Goal: Task Accomplishment & Management: Use online tool/utility

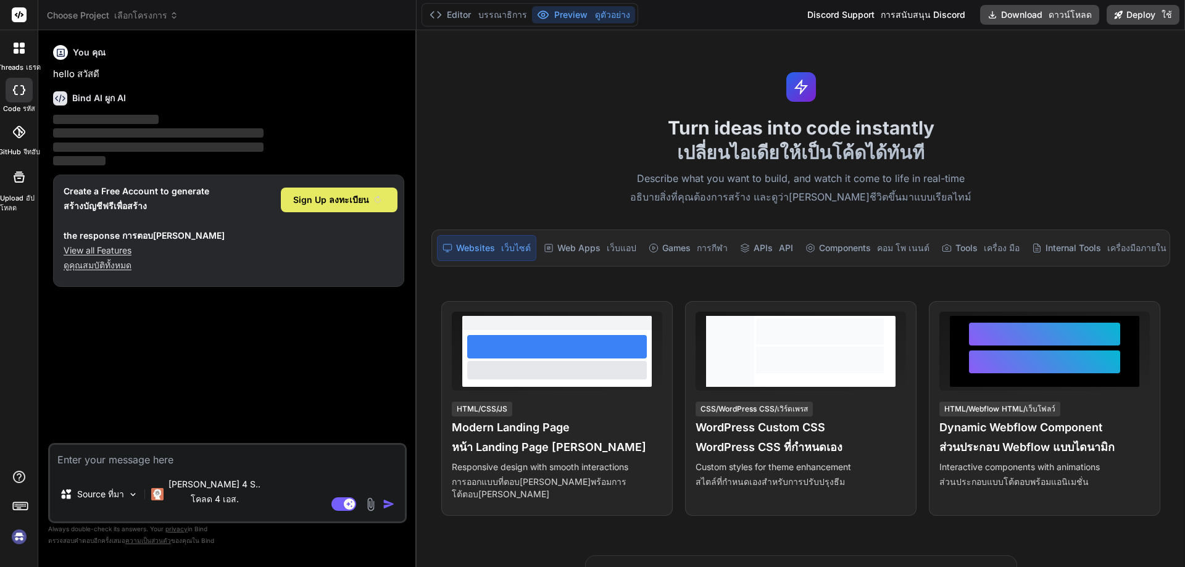
click at [365, 198] on sider-trans-text "ลงทะเบียน" at bounding box center [349, 199] width 40 height 10
click at [20, 175] on icon at bounding box center [19, 177] width 15 height 15
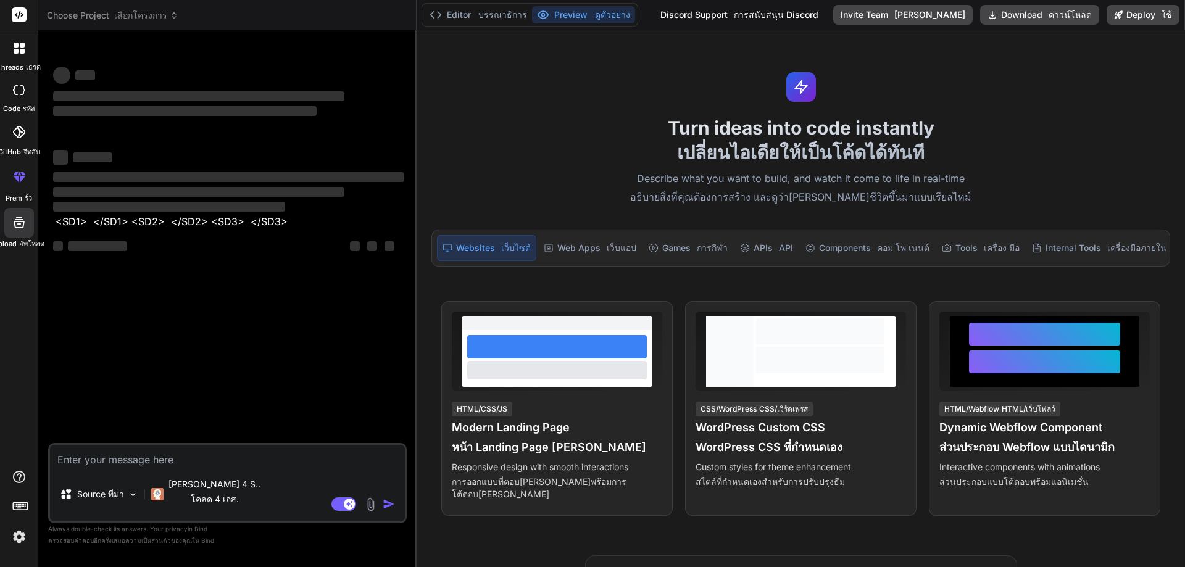
click at [101, 458] on textarea at bounding box center [227, 456] width 355 height 22
type textarea "x"
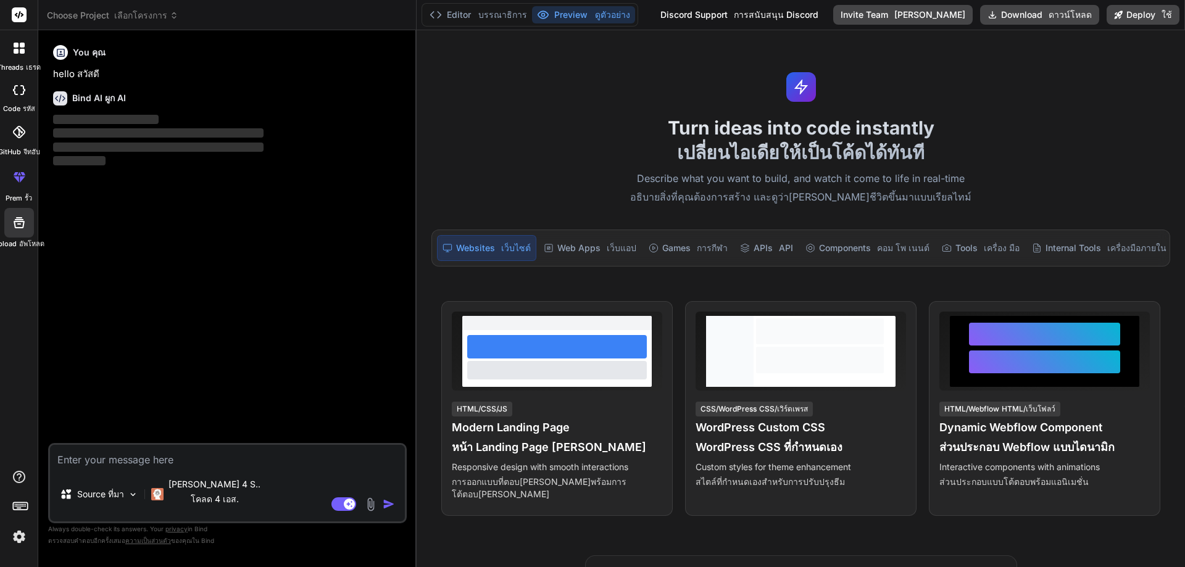
click at [101, 458] on textarea at bounding box center [227, 456] width 355 height 22
paste textarea "<?lor // Ipsumd sitam consectet adi elitseddo eiusm_temporinc(U_LAB); etd_mag('…"
type textarea "<?lor // Ipsumd sitam consectet adi elitseddo eiusm_temporinc(U_LAB); etd_mag('…"
type textarea "x"
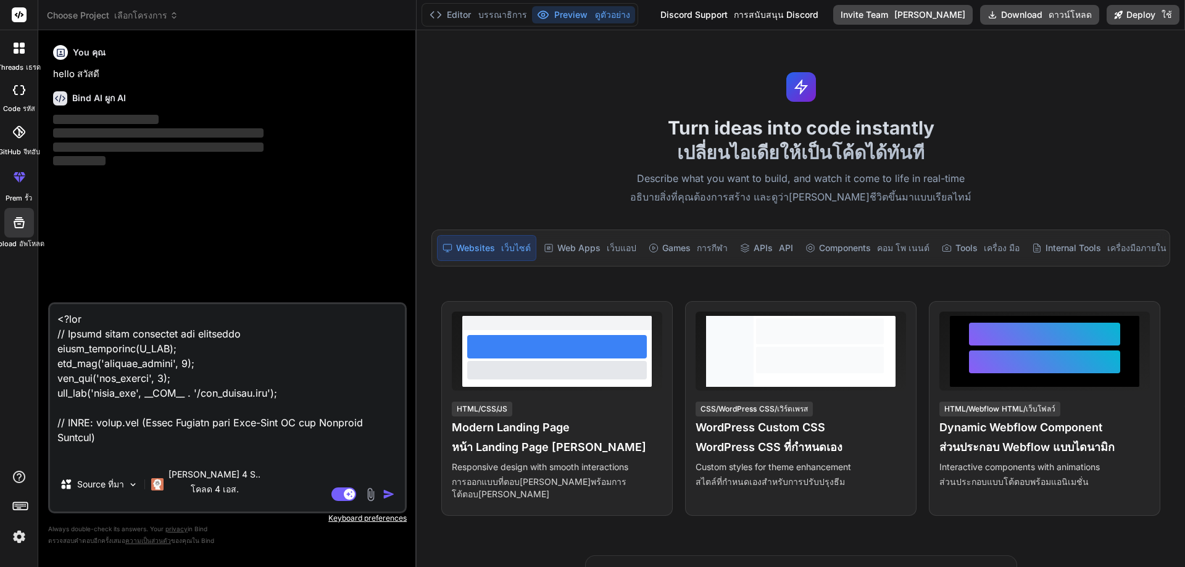
scroll to position [85774, 0]
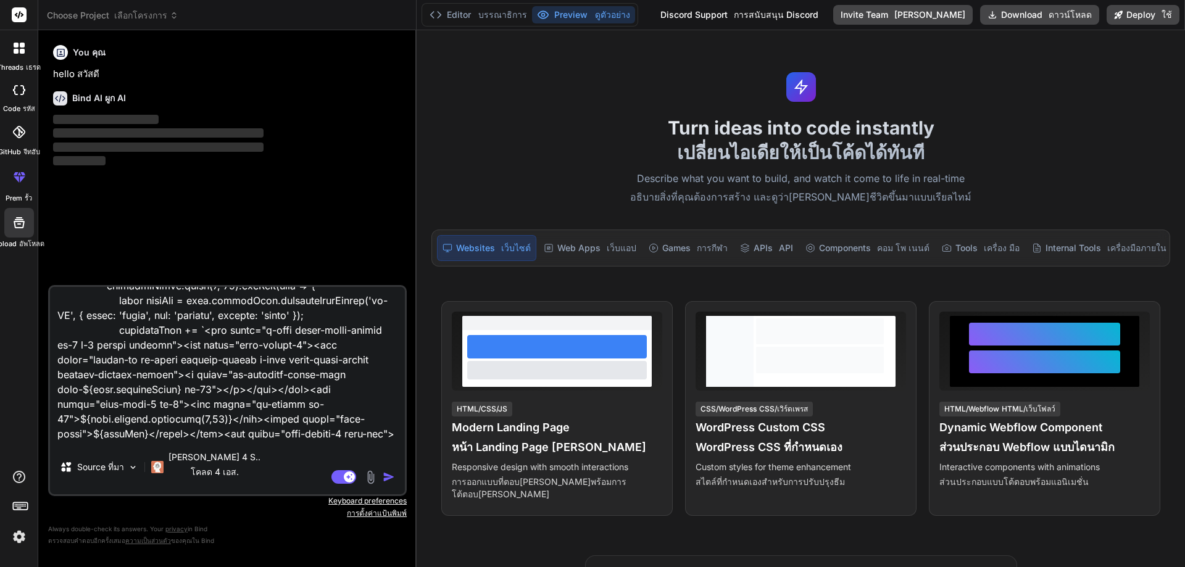
type textarea "<?lor // Ipsumd sitam consectet adi elitseddo eiusm_temporinc(U_LAB); etd_mag('…"
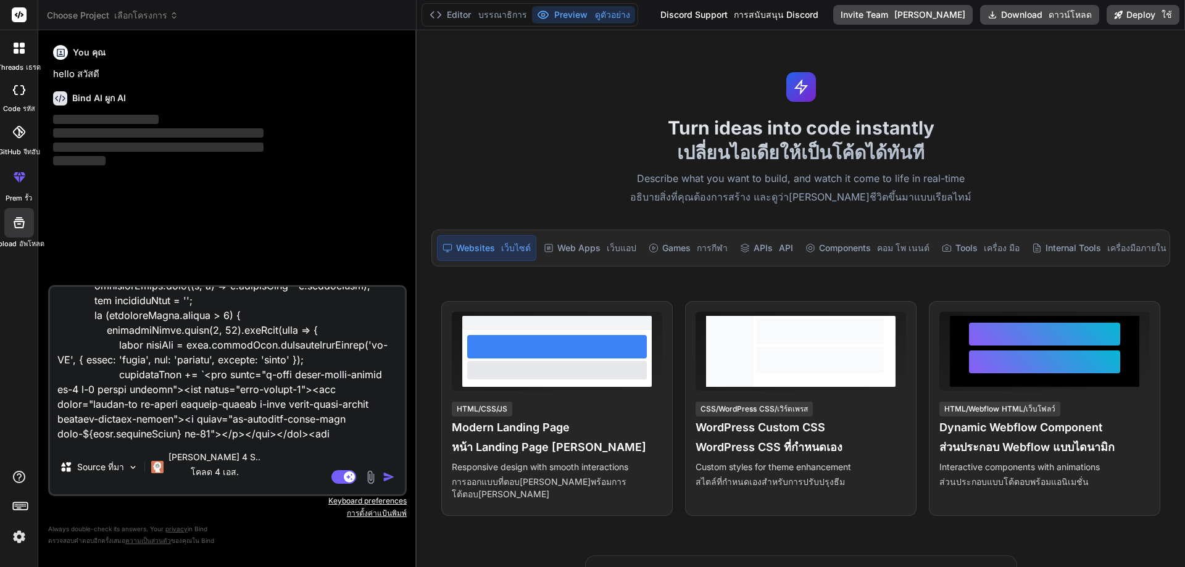
type textarea "x"
type textarea "<?lor // Ipsumd sitam consectet adi elitseddo eiusm_temporinc(U_LAB); etd_mag('…"
type textarea "x"
type textarea "<?lor // Ipsumd sitam consectet adi elitseddo eiusm_temporinc(U_LAB); etd_mag('…"
type textarea "x"
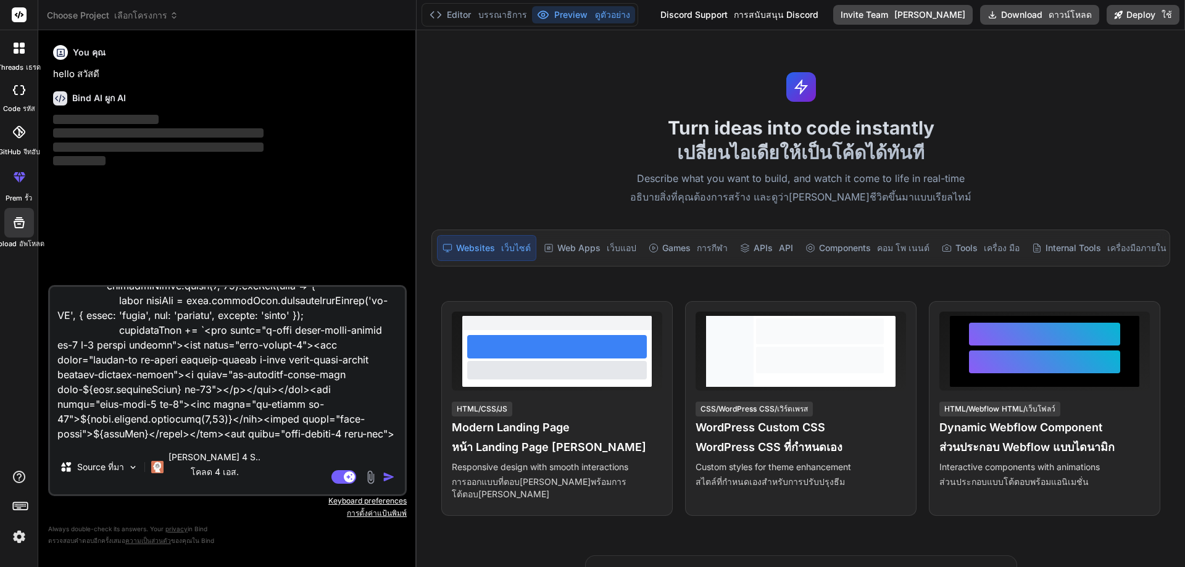
type textarea "<?lor // Ipsumd sitam consectet adi elitseddo eiusm_temporinc(U_LAB); etd_mag('…"
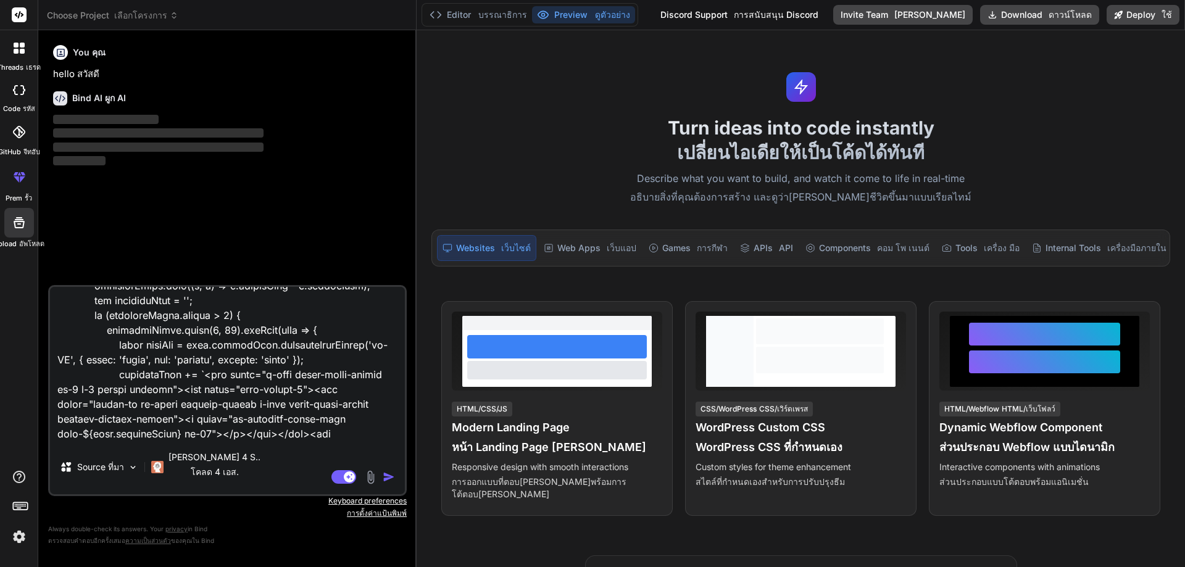
type textarea "x"
type textarea "<?lor // Ipsumd sitam consectet adi elitseddo eiusm_temporinc(U_LAB); etd_mag('…"
type textarea "x"
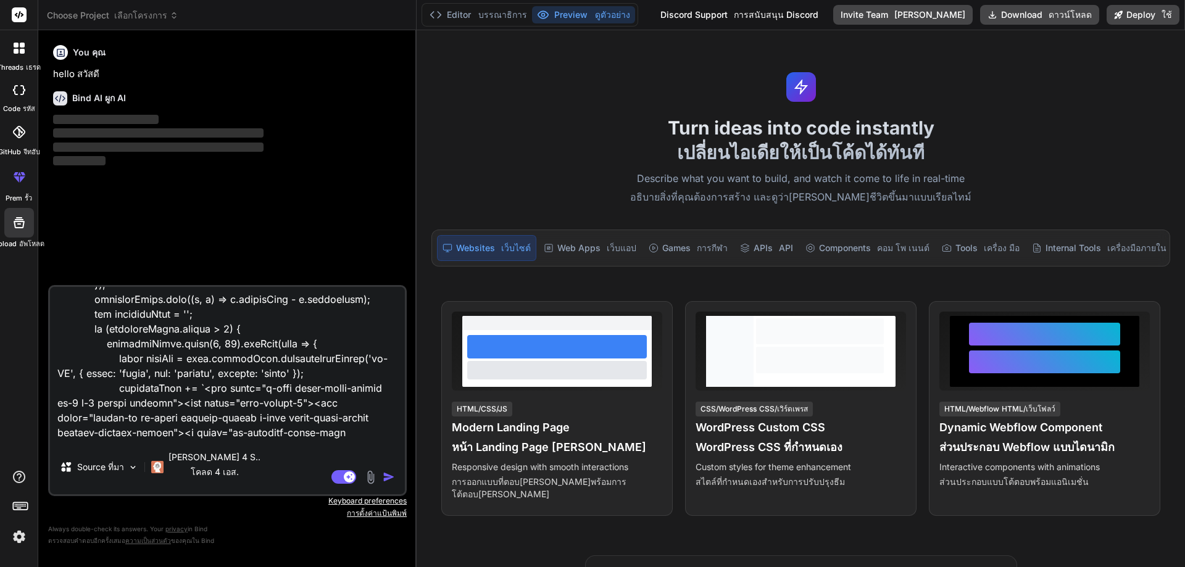
type textarea "<?lor // Ipsumd sitam consectet adi elitseddo eiusm_temporinc(U_LAB); etd_mag('…"
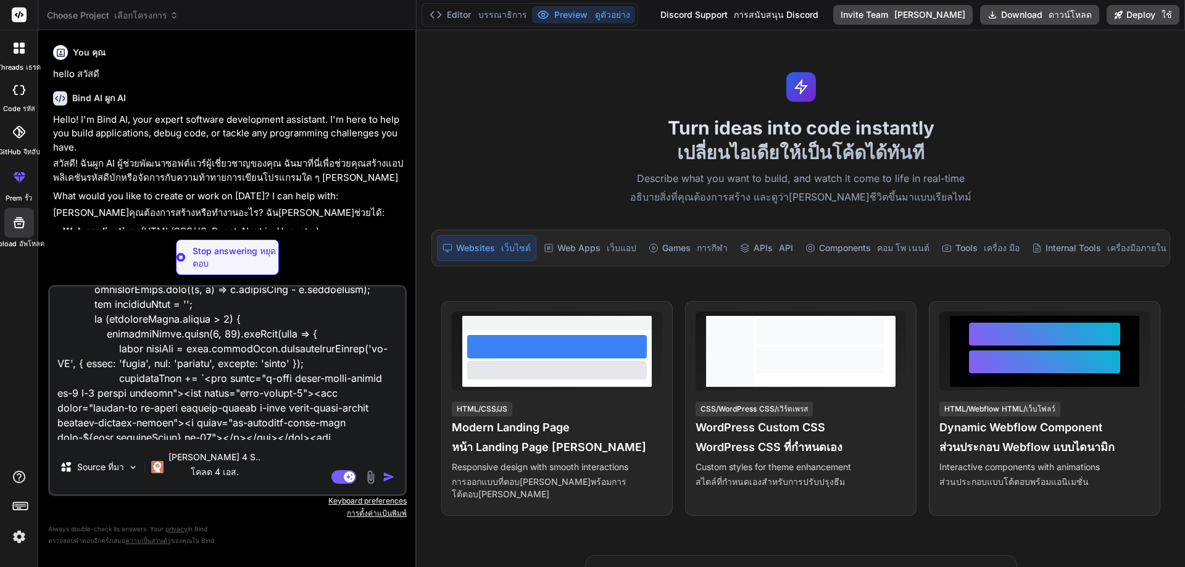
scroll to position [85775, 0]
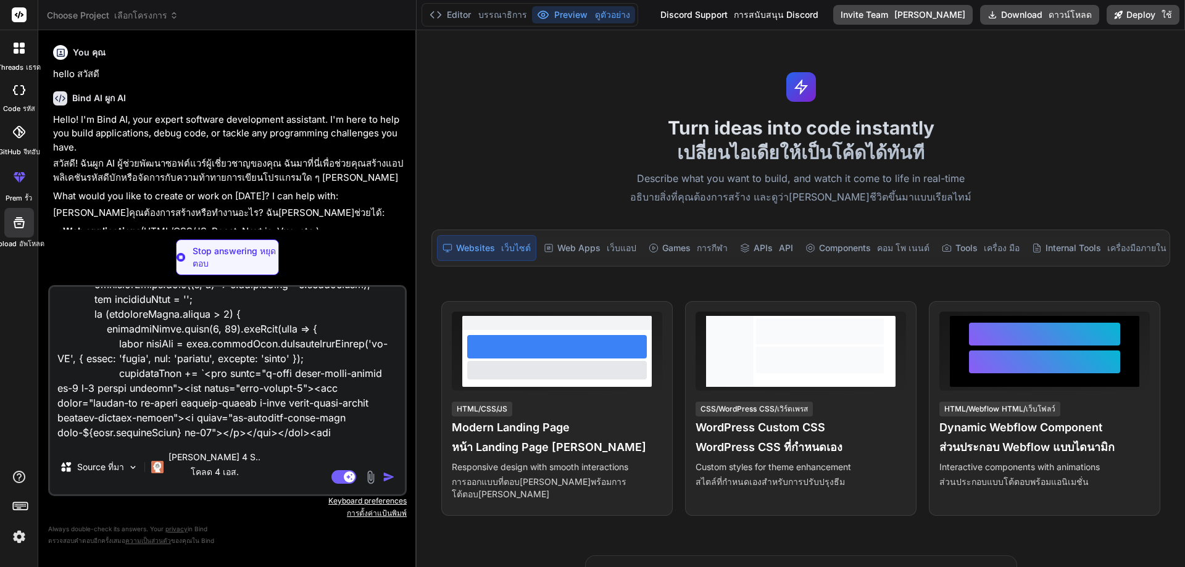
type textarea "x"
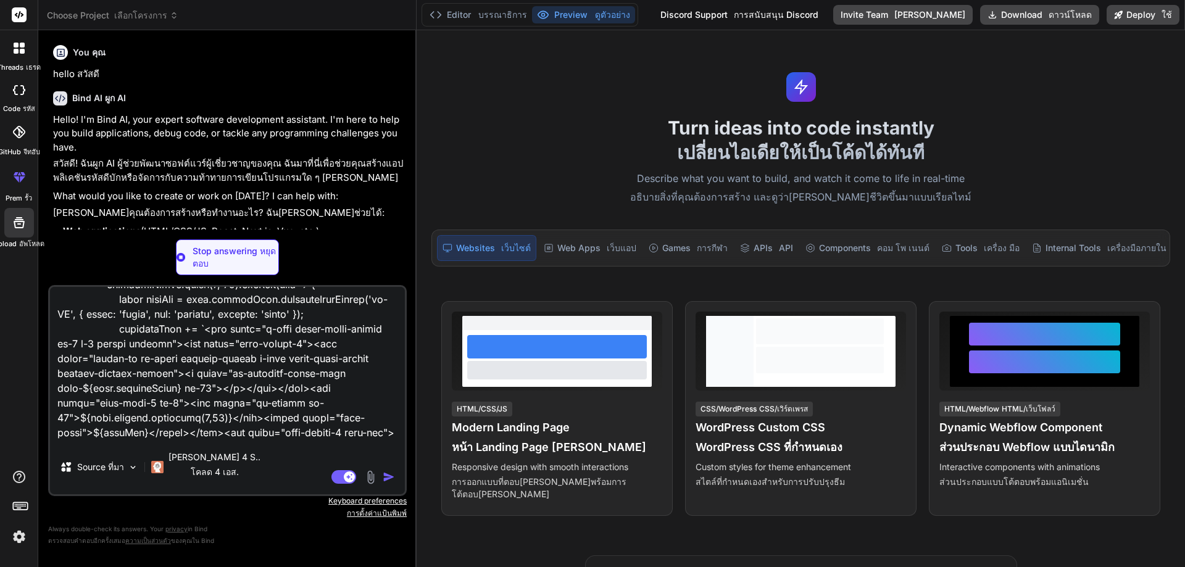
type textarea "<?lor // Ipsumd sitam consectet adi elitseddo eiusm_temporinc(U_LAB); etd_mag('…"
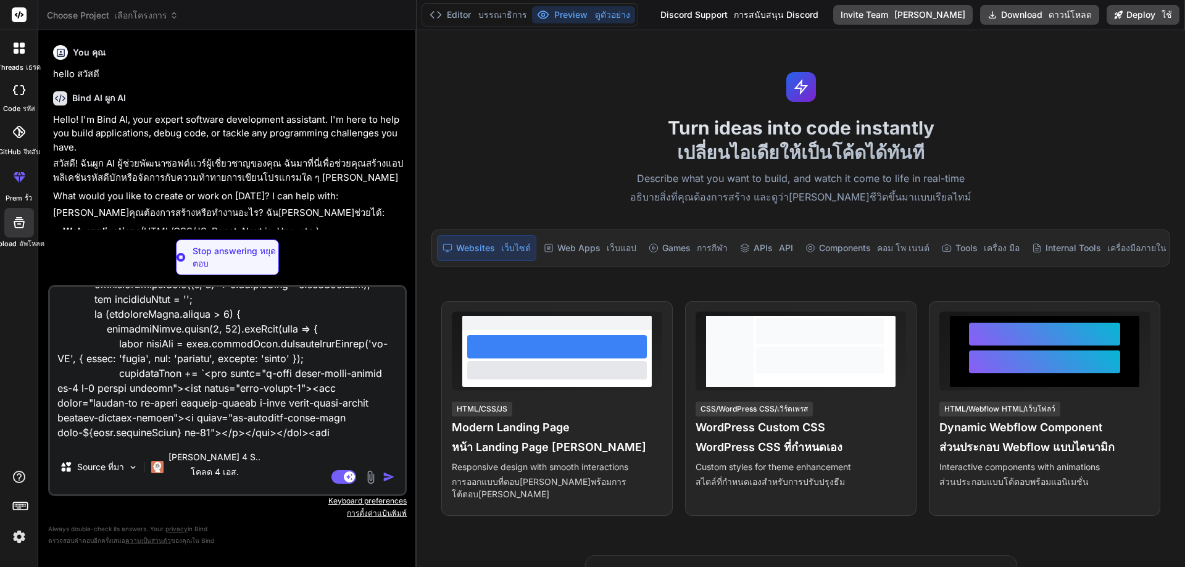
type textarea "x"
type textarea "<?lor // Ipsumd sitam consectet adi elitseddo eiusm_temporinc(U_LAB); etd_mag('…"
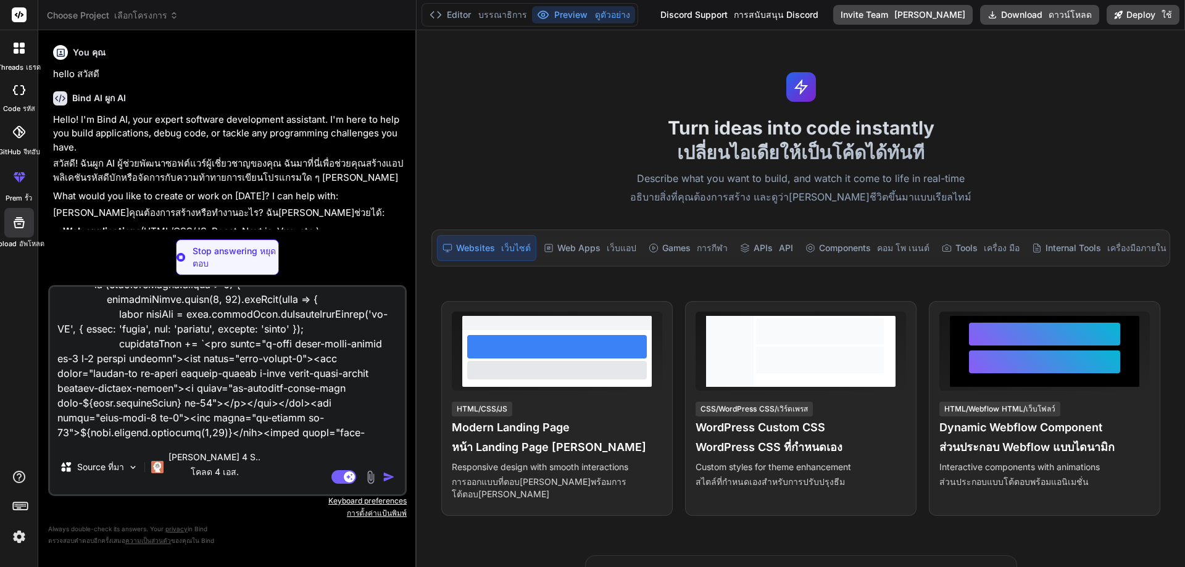
type textarea "x"
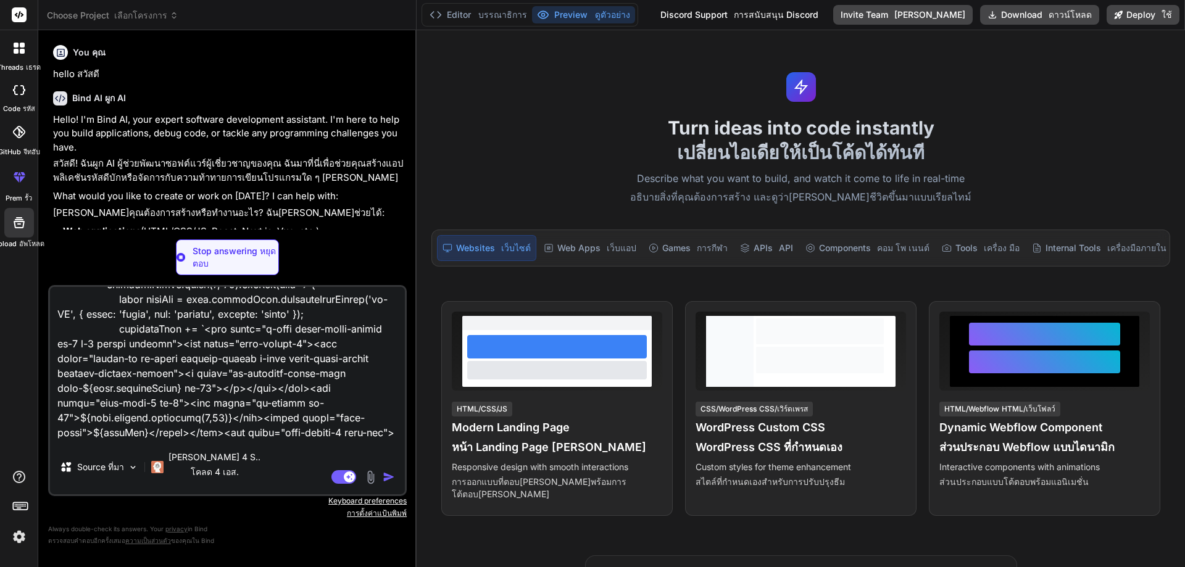
type textarea "<?lor // Ipsumd sitam consectet adi elitseddo eiusm_temporinc(U_LAB); etd_mag('…"
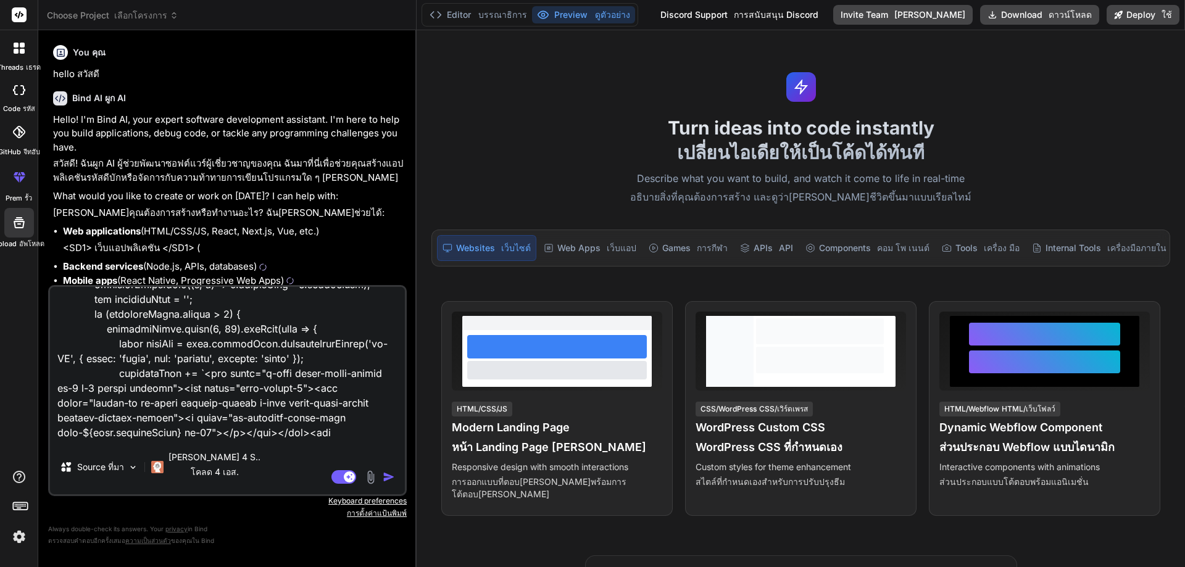
type textarea "x"
type textarea "<?lor // Ipsumd sitam consectet adi elitseddo eiusm_temporinc(U_LAB); etd_mag('…"
type textarea "x"
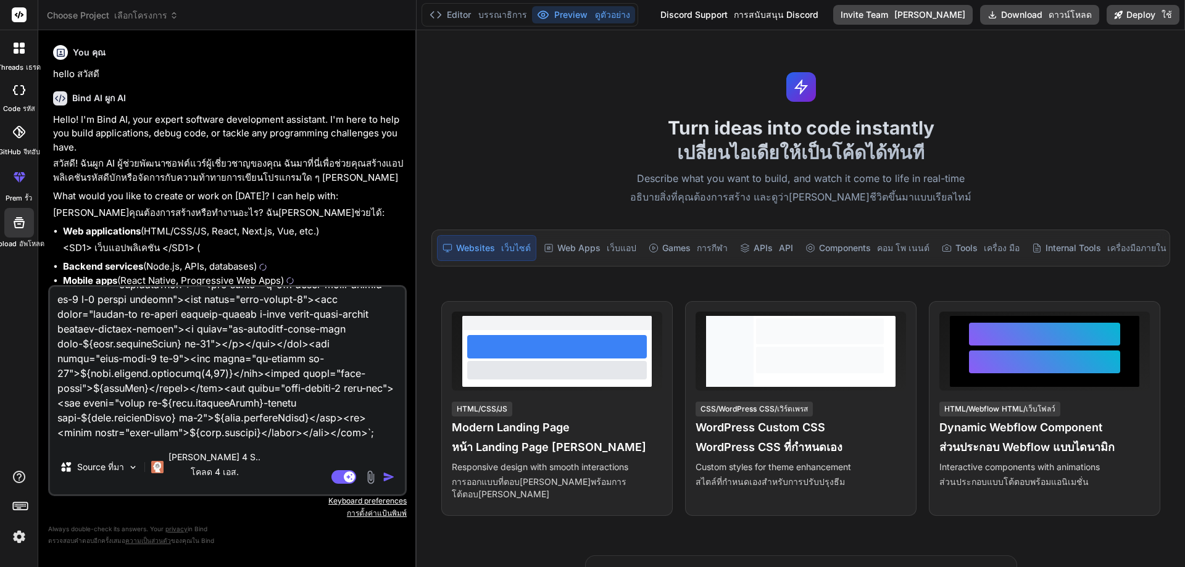
type textarea "<?lor // Ipsumd sitam consectet adi elitseddo eiusm_temporinc(U_LAB); etd_mag('…"
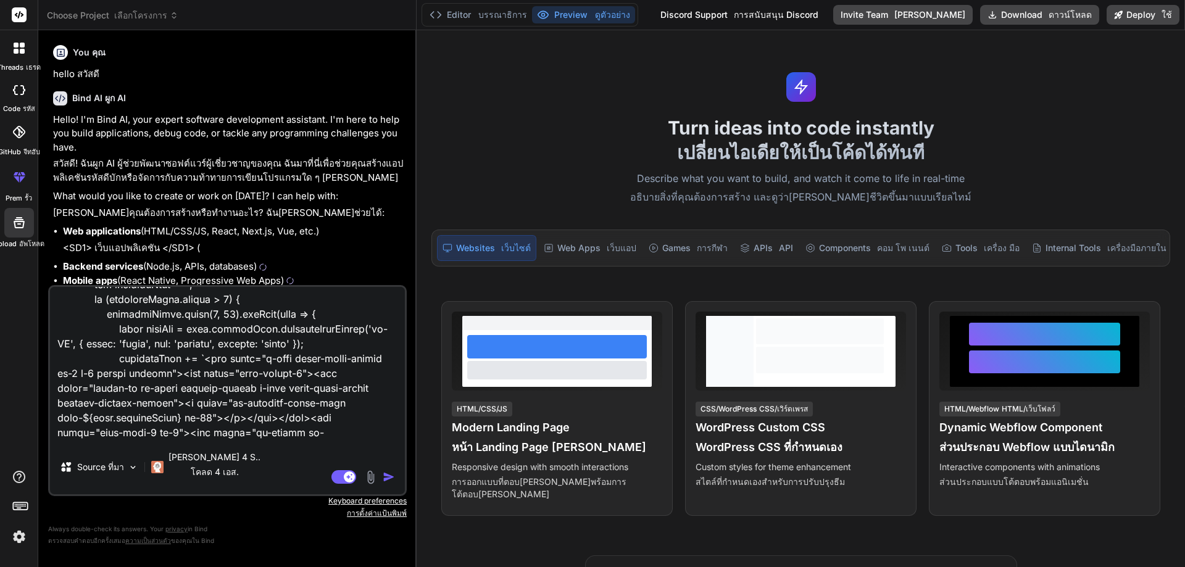
type textarea "x"
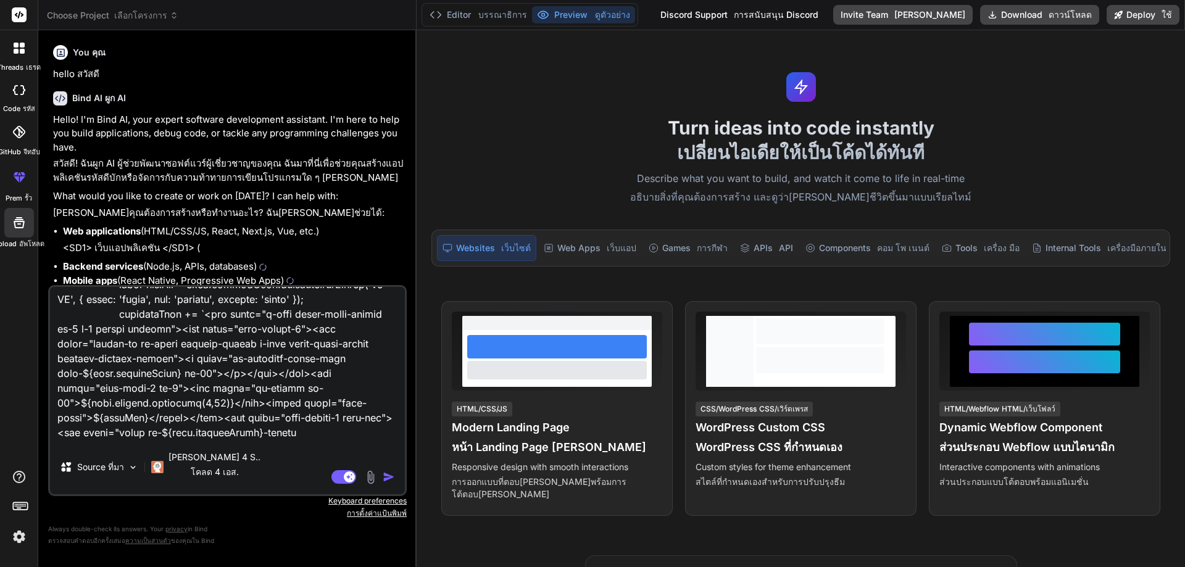
type textarea "<?lor // Ipsumd sitam consectet adi elitseddo eiusm_temporinc(U_LAB); etd_mag('…"
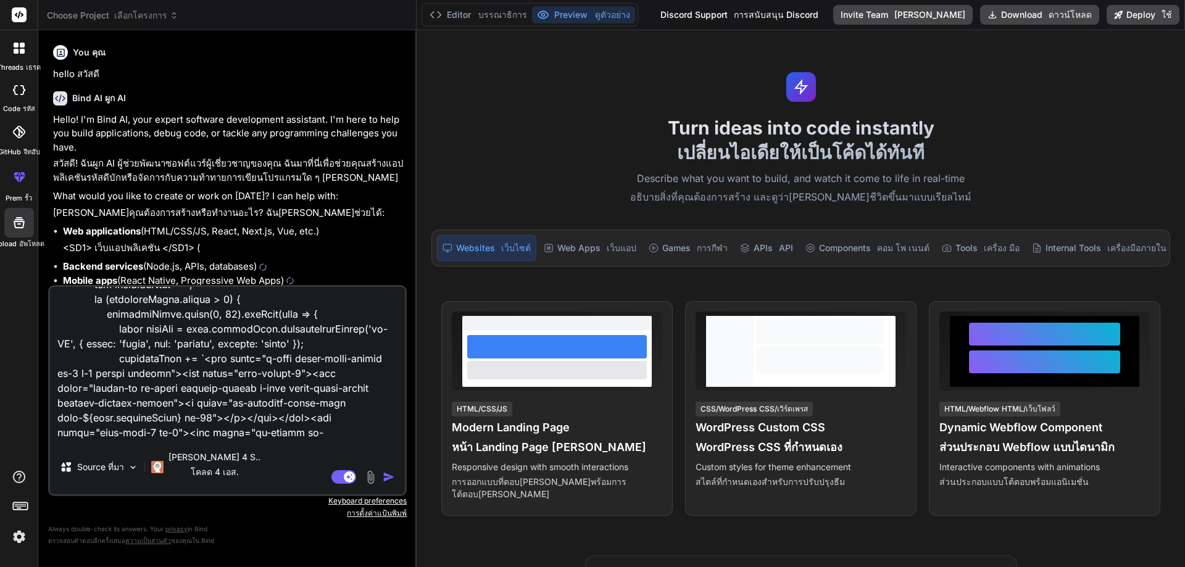
type textarea "x"
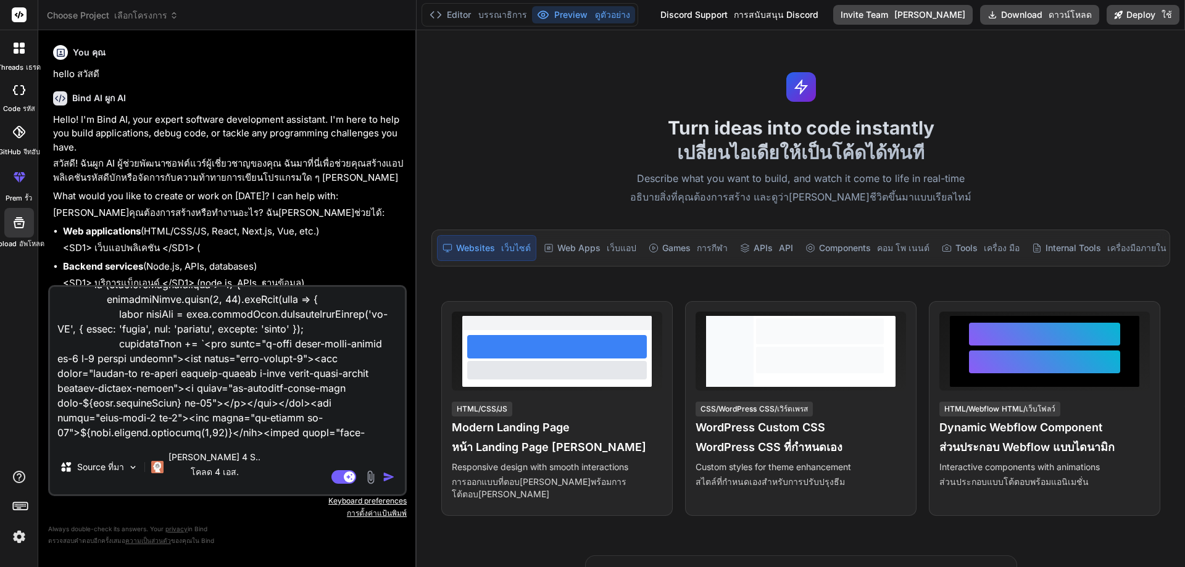
type textarea "<?lor // Ipsumd sitam consectet adi elitseddo eiusm_temporinc(U_LAB); etd_mag('…"
type textarea "x"
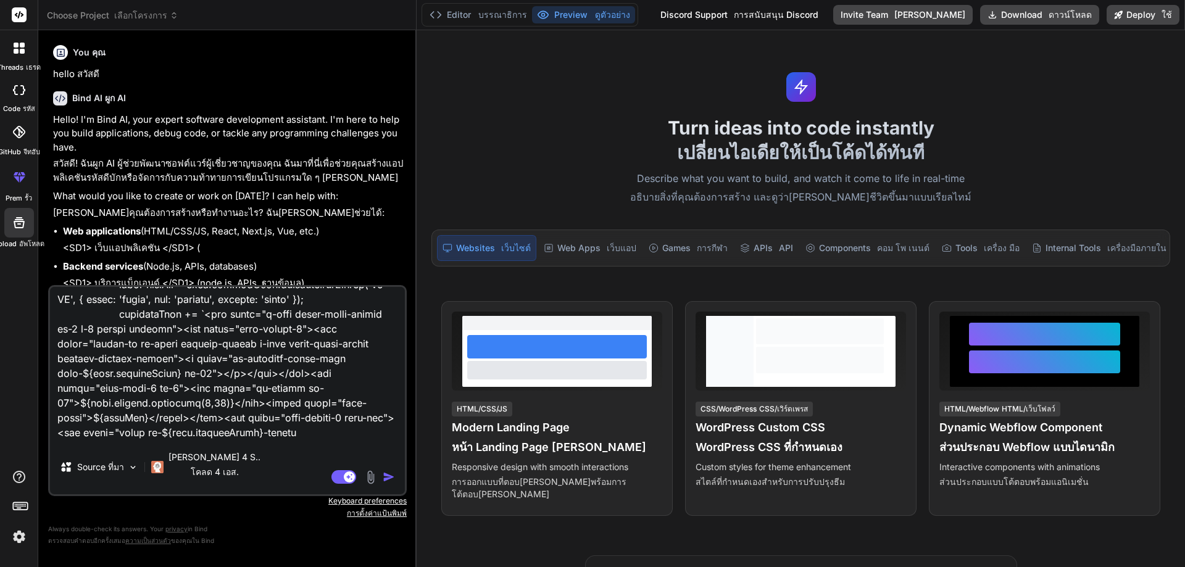
type textarea "<?lor // Ipsumd sitam consectet adi elitseddo eiusm_temporinc(U_LAB); etd_mag('…"
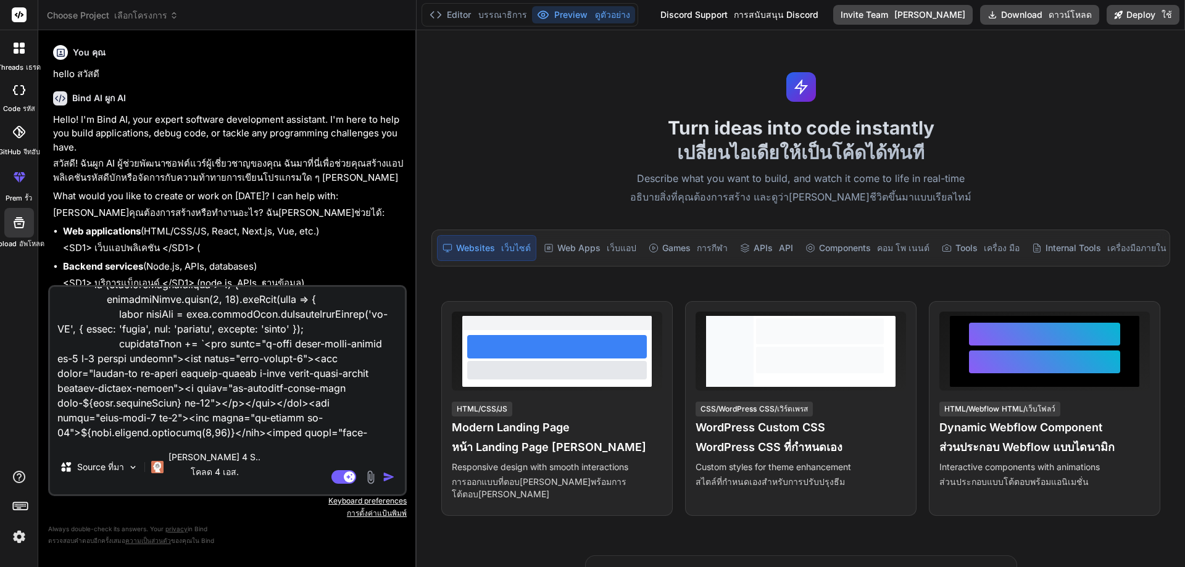
type textarea "x"
type textarea "<?lor // Ipsumd sitam consectet adi elitseddo eiusm_temporinc(U_LAB); etd_mag('…"
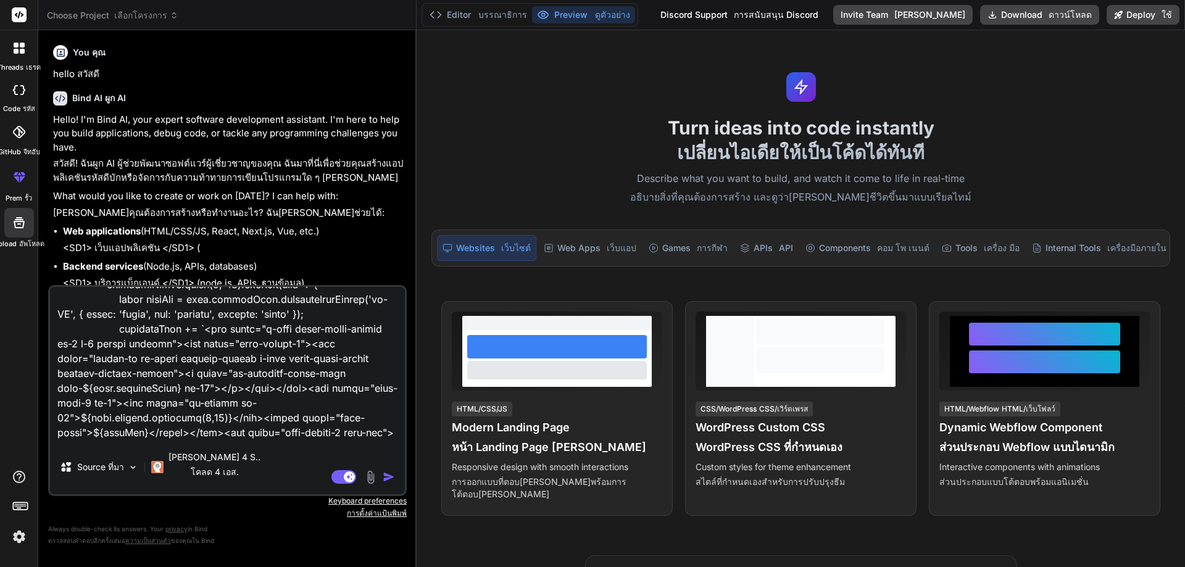
type textarea "x"
type textarea "<?lor // Ipsumd sitam consectet adi elitseddo eiusm_temporinc(U_LAB); etd_mag('…"
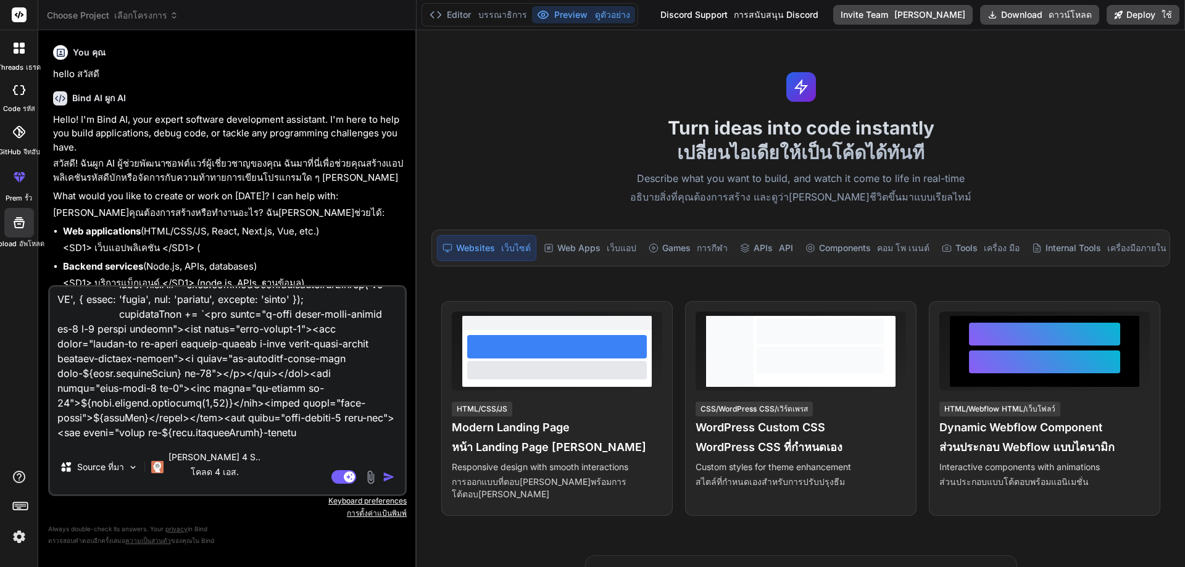
type textarea "x"
type textarea "<?lor // Ipsumd sitam consectet adi elitseddo eiusm_temporinc(U_LAB); etd_mag('…"
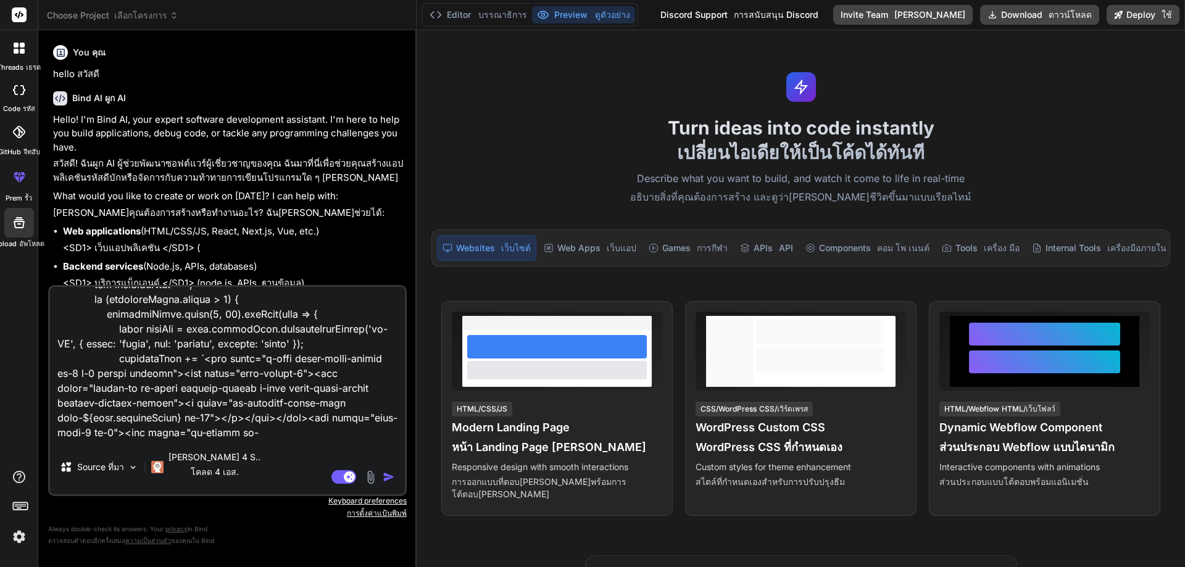
type textarea "x"
type textarea "<?lor // Ipsumd sitam consectet adi elitseddo eiusm_temporinc(U_LAB); etd_mag('…"
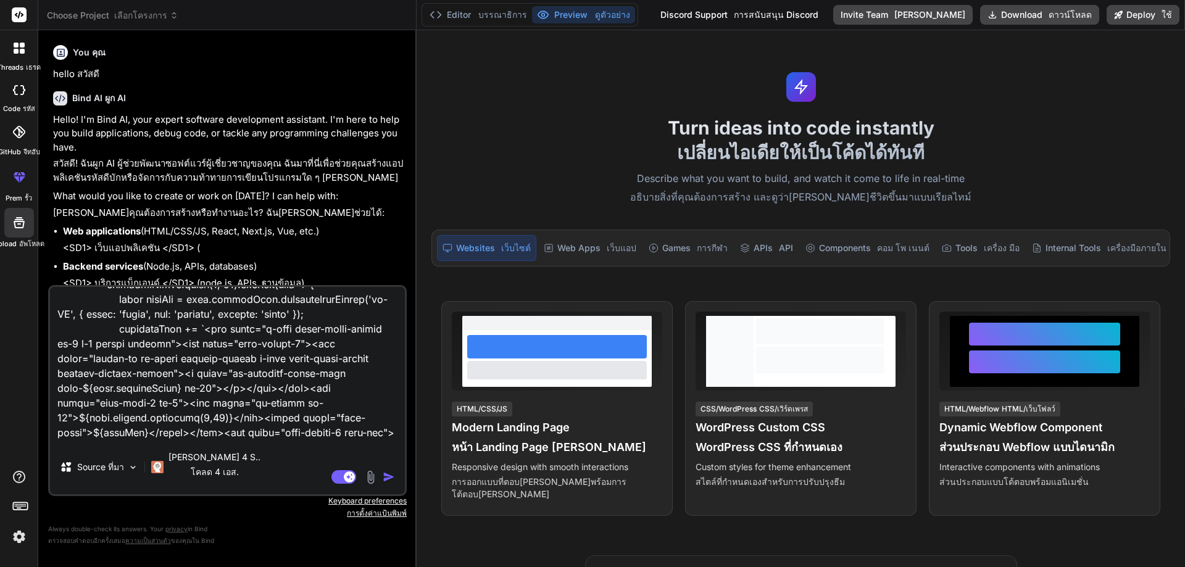
type textarea "x"
type textarea "<?lor // Ipsumd sitam consectet adi elitseddo eiusm_temporinc(U_LAB); etd_mag('…"
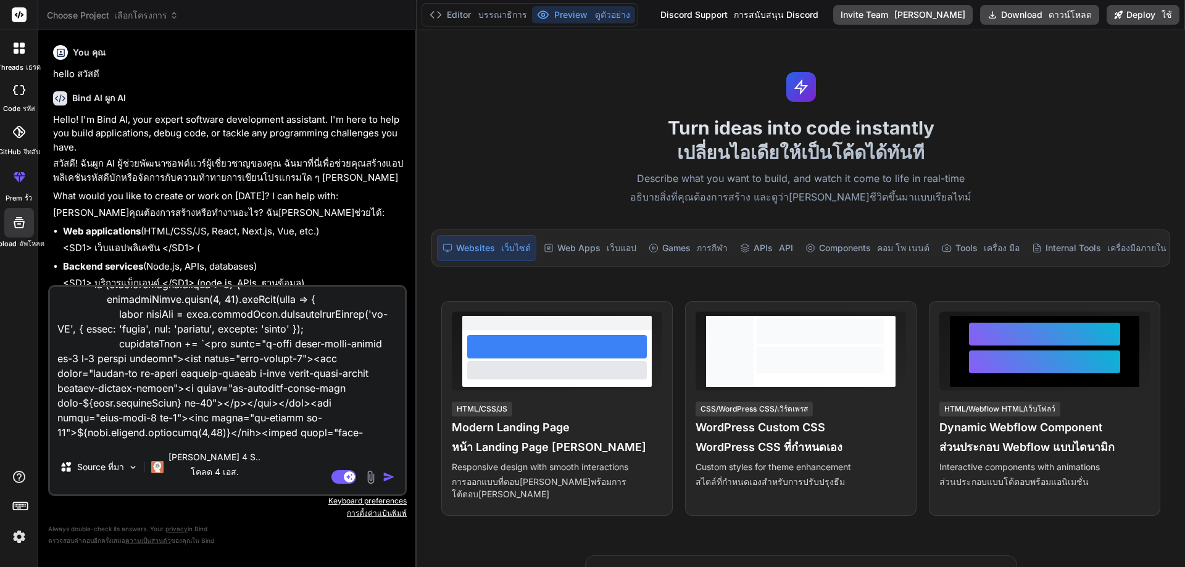
type textarea "x"
type textarea "<?lor // Ipsumd sitam consectet adi elitseddo eiusm_temporinc(U_LAB); etd_mag('…"
type textarea "x"
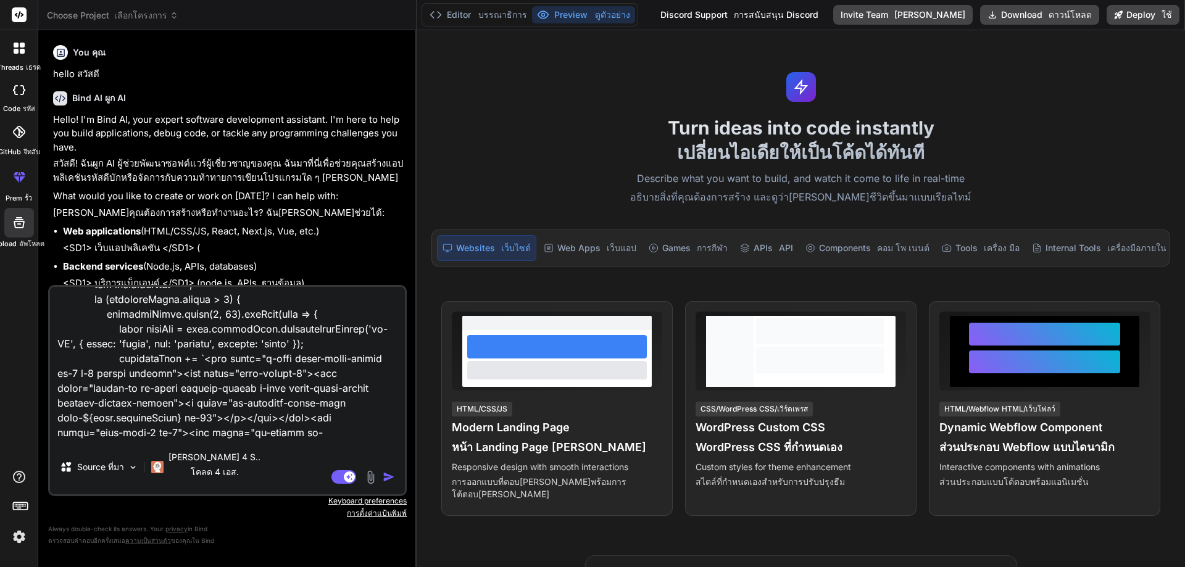
type textarea "<?lor // Ipsumd sitam consectet adi elitseddo eiusm_temporinc(U_LAB); etd_mag('…"
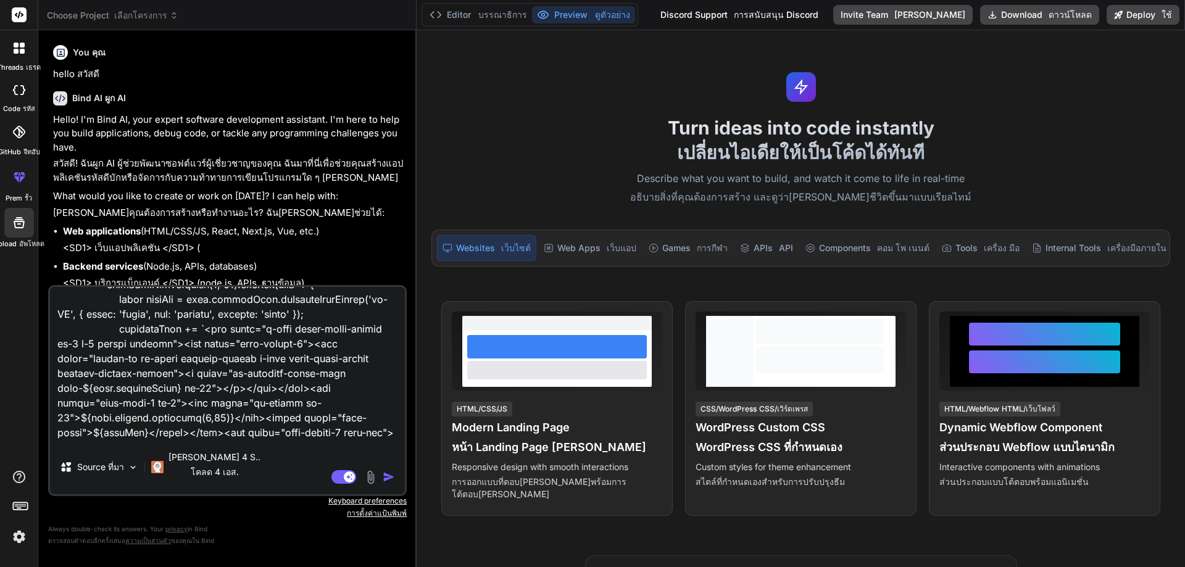
type textarea "x"
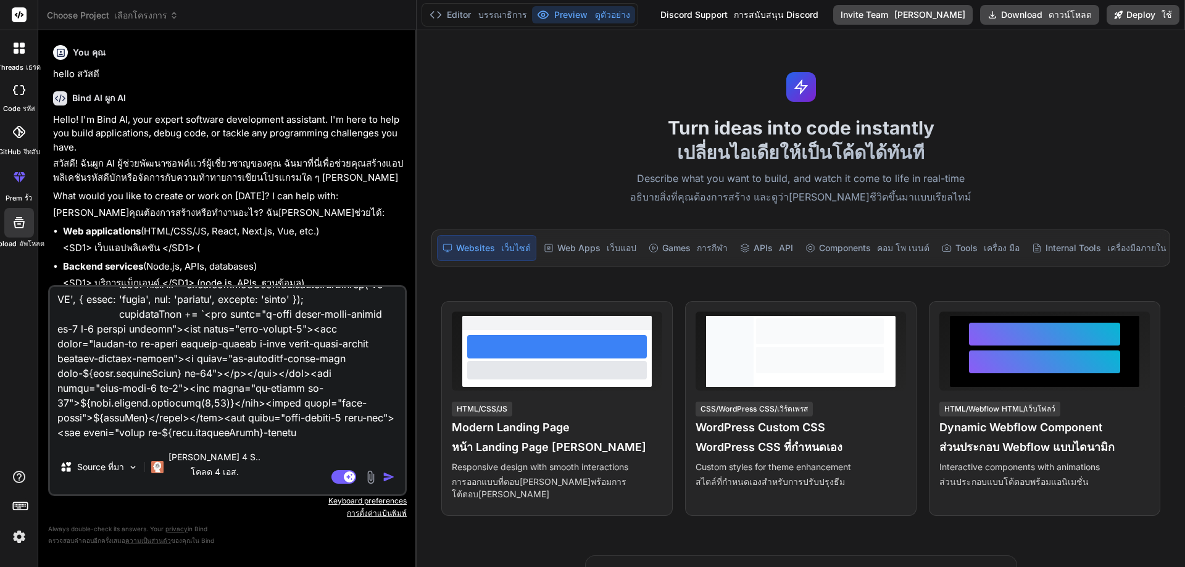
type textarea "<?lor // Ipsumd sitam consectet adi elitseddo eiusm_temporinc(U_LAB); etd_mag('…"
type textarea "x"
type textarea "<?lor // Ipsumd sitam consectet adi elitseddo eiusm_temporinc(U_LAB); etd_mag('…"
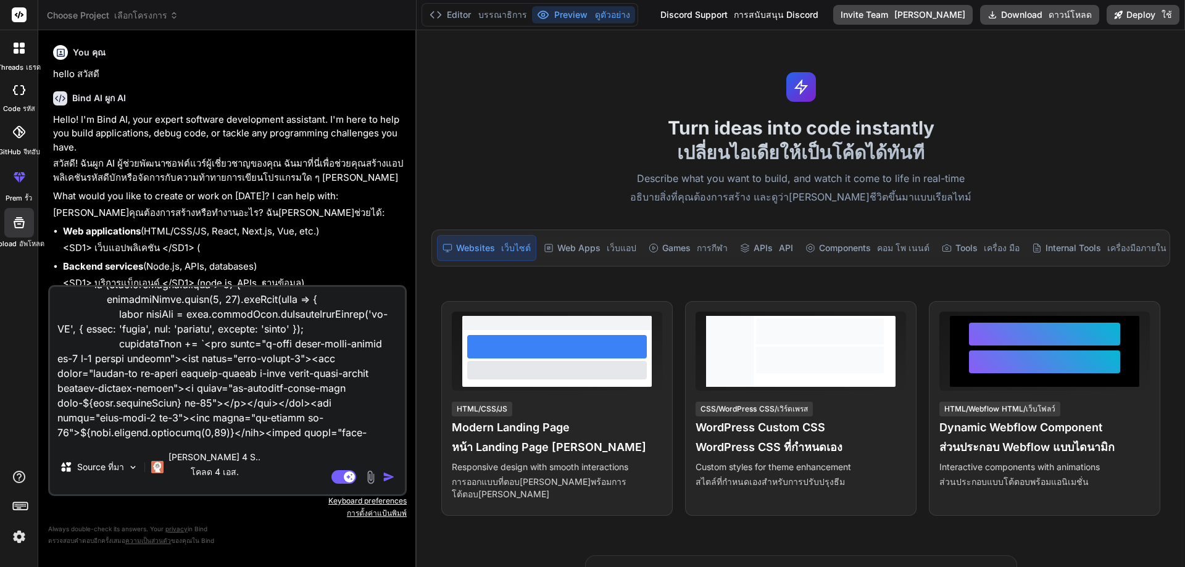
type textarea "x"
type textarea "<?lor // Ipsumd sitam consectet adi elitseddo eiusm_temporinc(U_LAB); etd_mag('…"
type textarea "x"
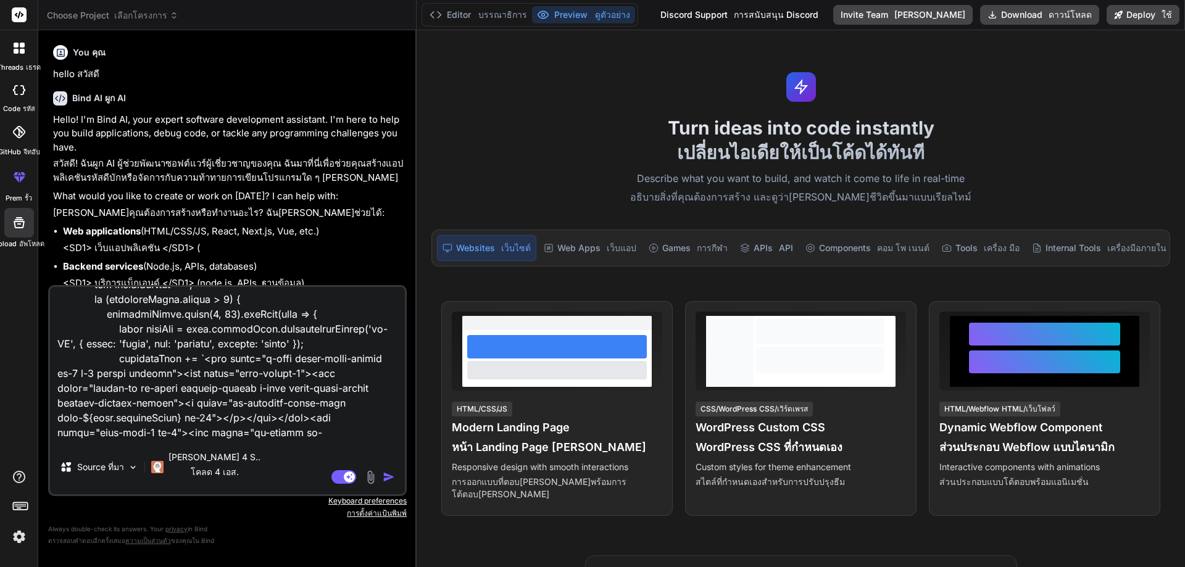
type textarea "<?lor // Ipsumd sitam consectet adi elitseddo eiusm_temporinc(U_LAB); etd_mag('…"
type textarea "x"
type textarea "<?lor // Ipsumd sitam consectet adi elitseddo eiusm_temporinc(U_LAB); etd_mag('…"
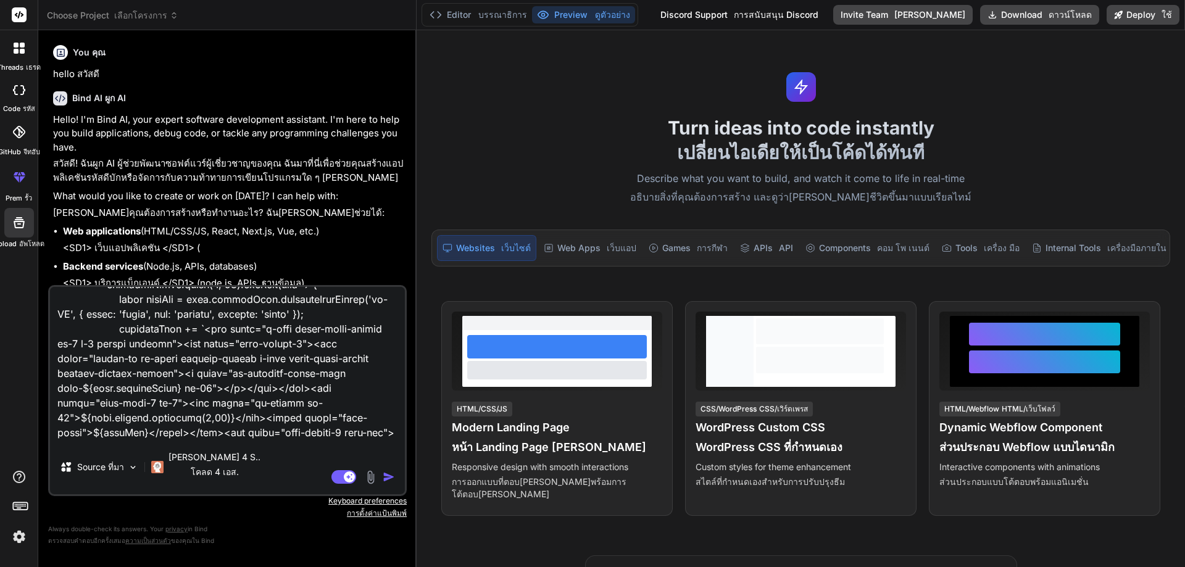
type textarea "x"
type textarea "<?lor // Ipsumd sitam consectet adi elitseddo eiusm_temporinc(U_LAB); etd_mag('…"
type textarea "x"
type textarea "<?lor // Ipsumd sitam consectet adi elitseddo eiusm_temporinc(U_LAB); etd_mag('…"
type textarea "x"
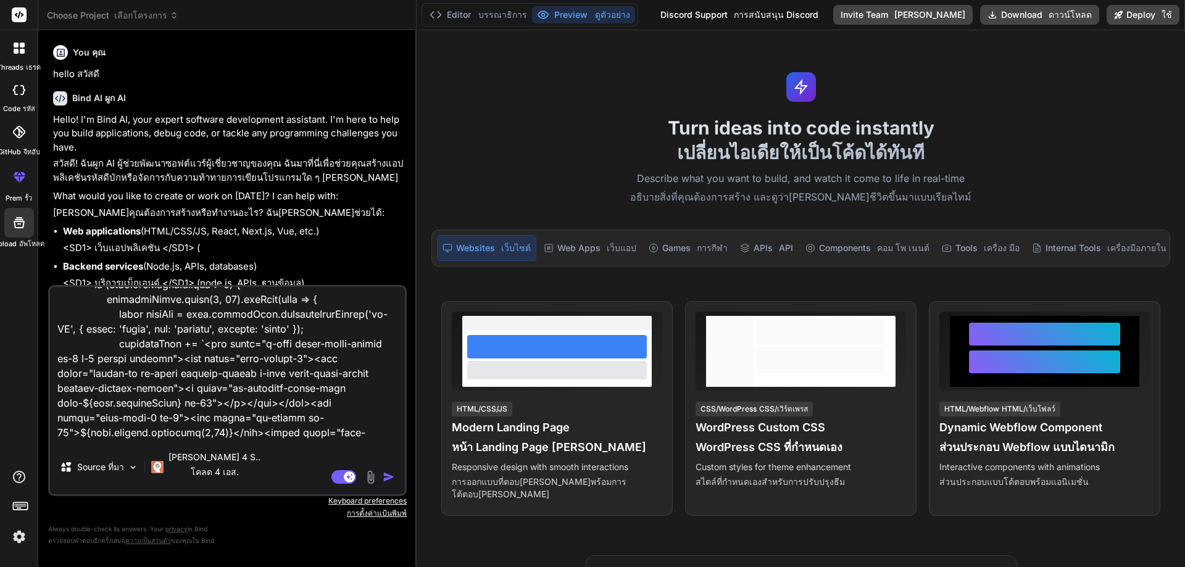
type textarea "<?lor // Ipsumd sitam consectet adi elitseddo eiusm_temporinc(U_LAB); etd_mag('…"
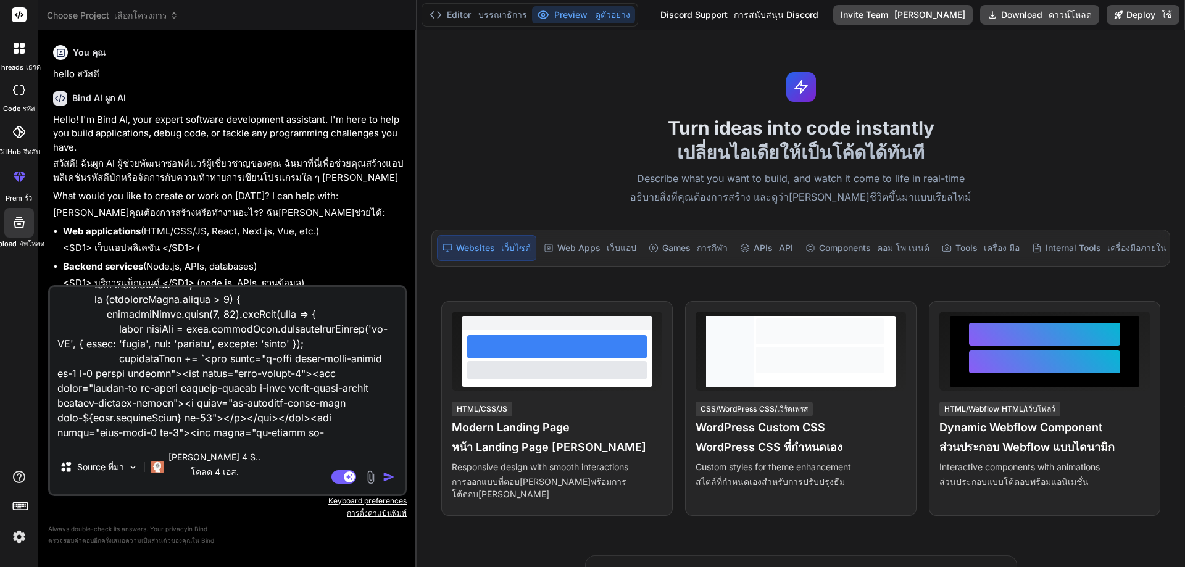
type textarea "x"
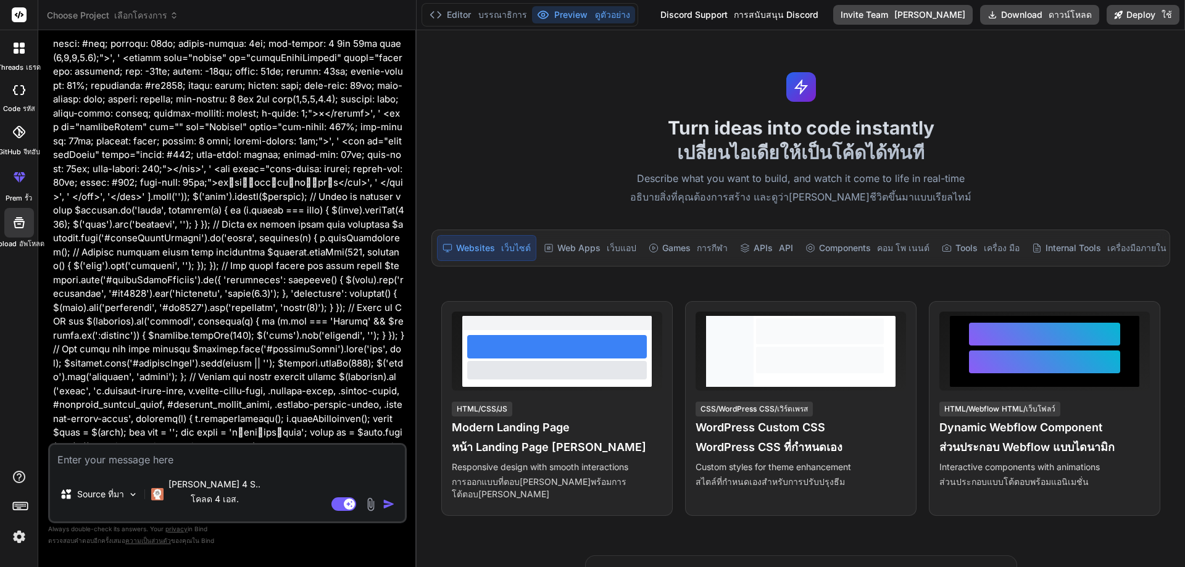
scroll to position [18655, 0]
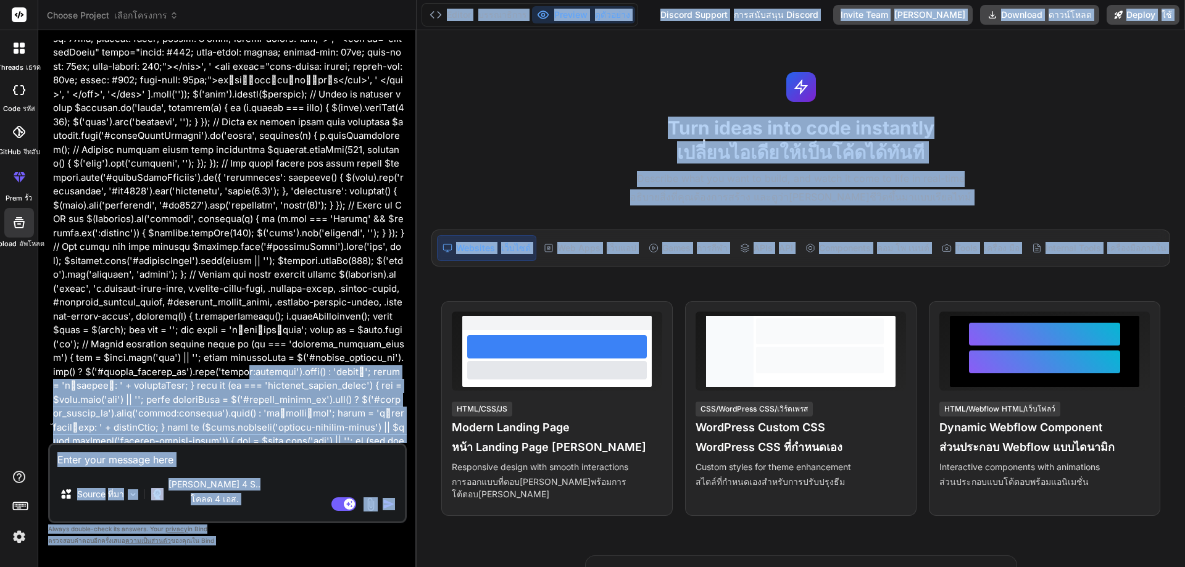
drag, startPoint x: 414, startPoint y: 111, endPoint x: 411, endPoint y: 362, distance: 251.3
click at [435, 368] on div "Choose Project เลือกโครงการ Created with Pixso. Bind AI Web Search Created with…" at bounding box center [611, 283] width 1147 height 567
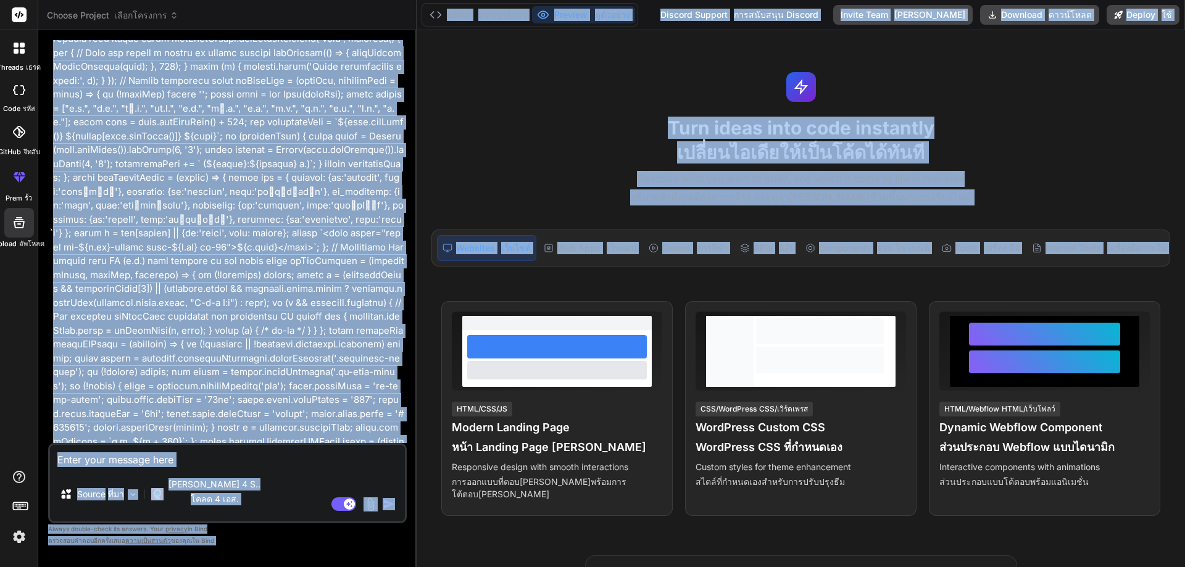
scroll to position [20322, 0]
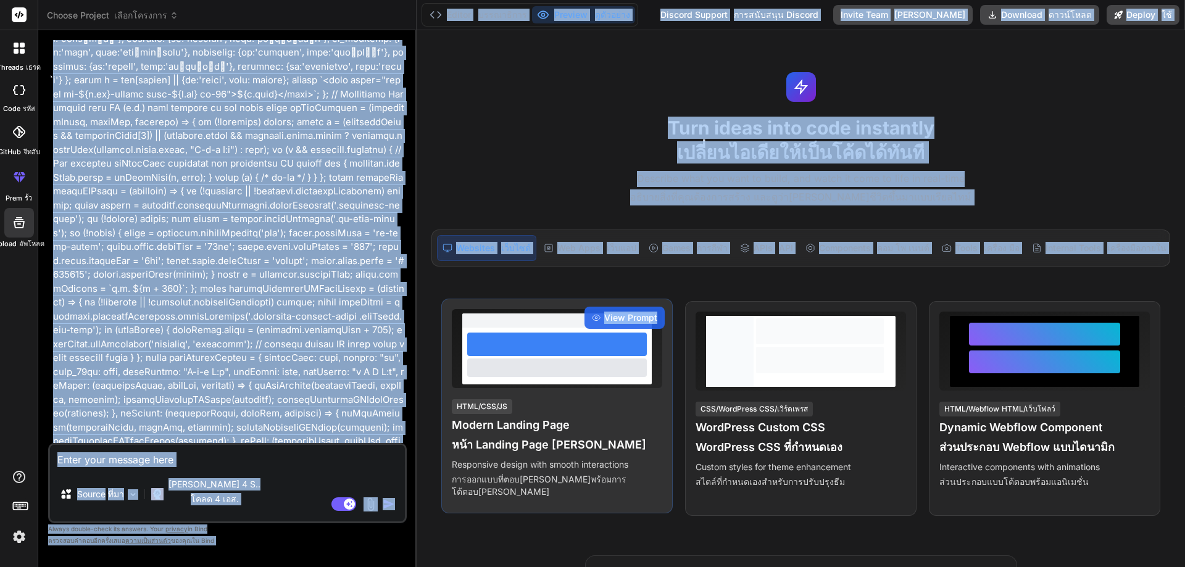
click at [443, 376] on div "View Prompt HTML/CSS/JS Modern Landing Page หน้า Landing Page [PERSON_NAME] Res…" at bounding box center [557, 406] width 232 height 215
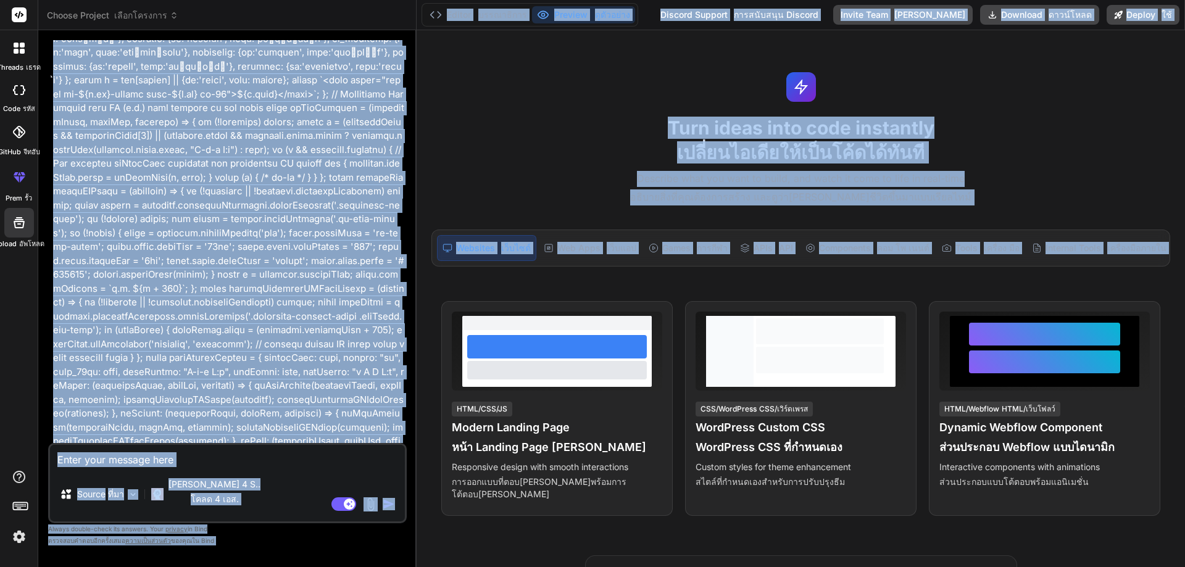
click at [414, 365] on div "Bind AI Web Search Created with Pixso. Code Generator You คุณ hello สวัสดี Bind…" at bounding box center [227, 298] width 378 height 536
click at [459, 151] on sider-trans-block "เปลี่ยนไอเดียให้เป็นโค้ดได้ทันที" at bounding box center [801, 152] width 754 height 22
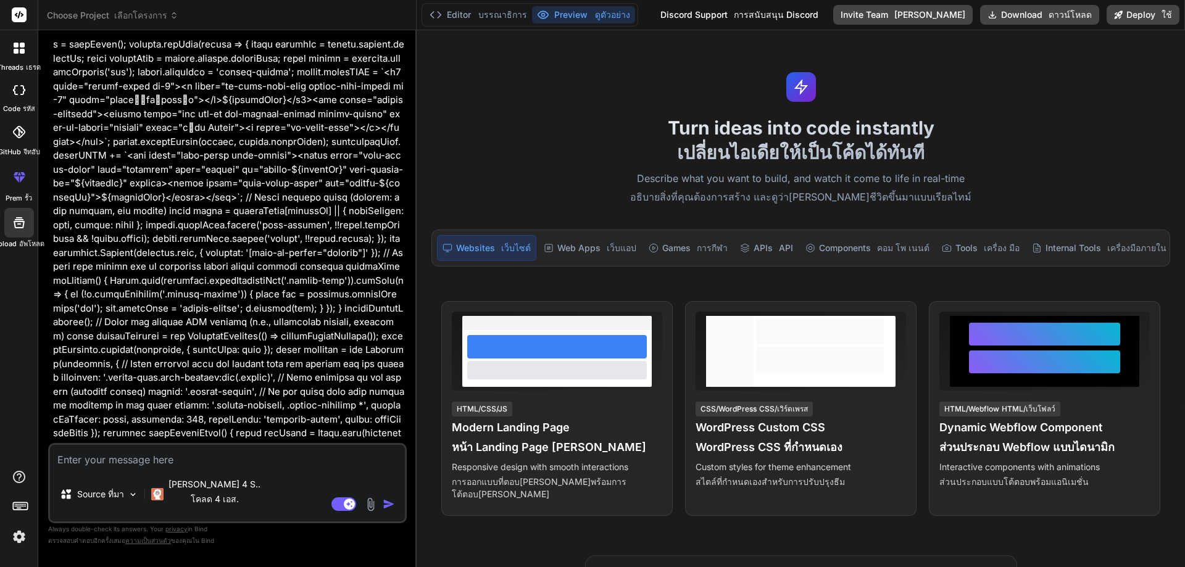
scroll to position [28903, 0]
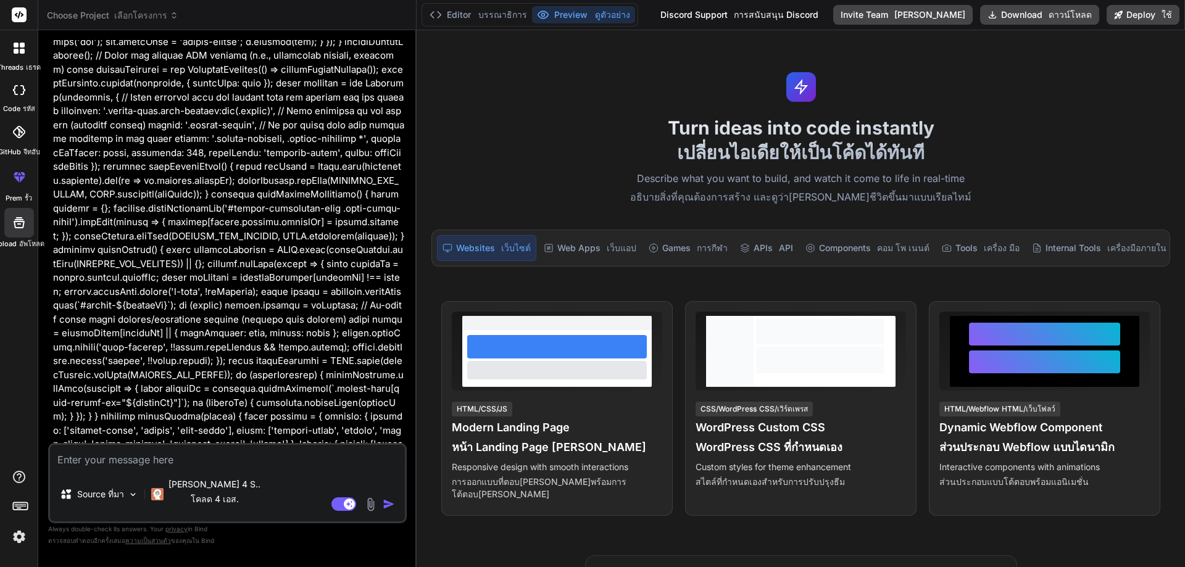
click at [20, 51] on icon at bounding box center [22, 51] width 5 height 5
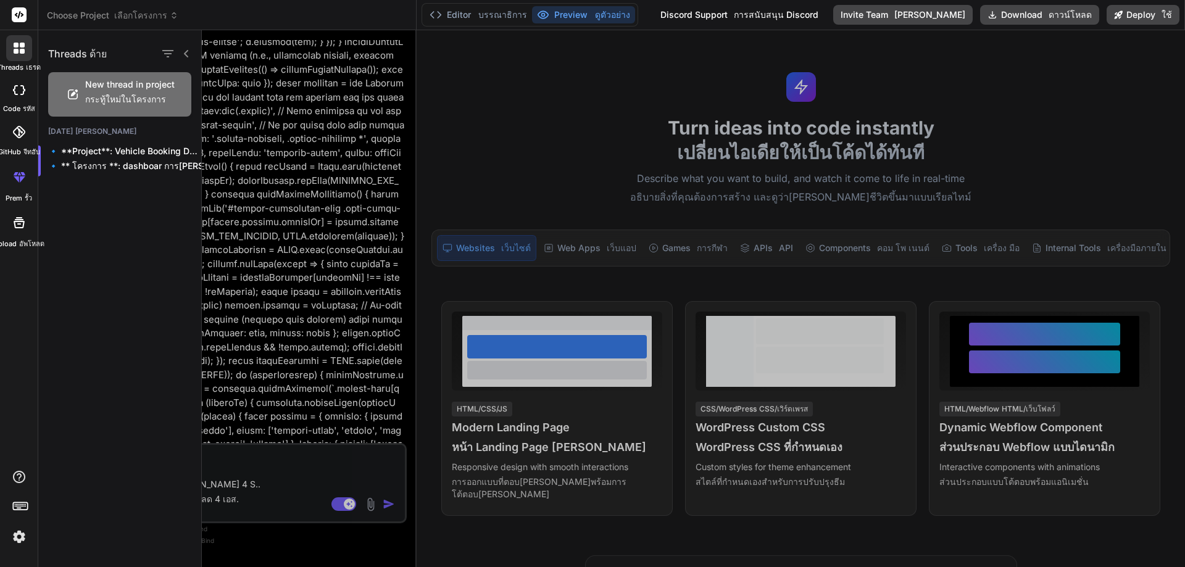
click at [119, 85] on span "New thread in project กระทู้ใหม่ในโครงการ" at bounding box center [130, 94] width 90 height 32
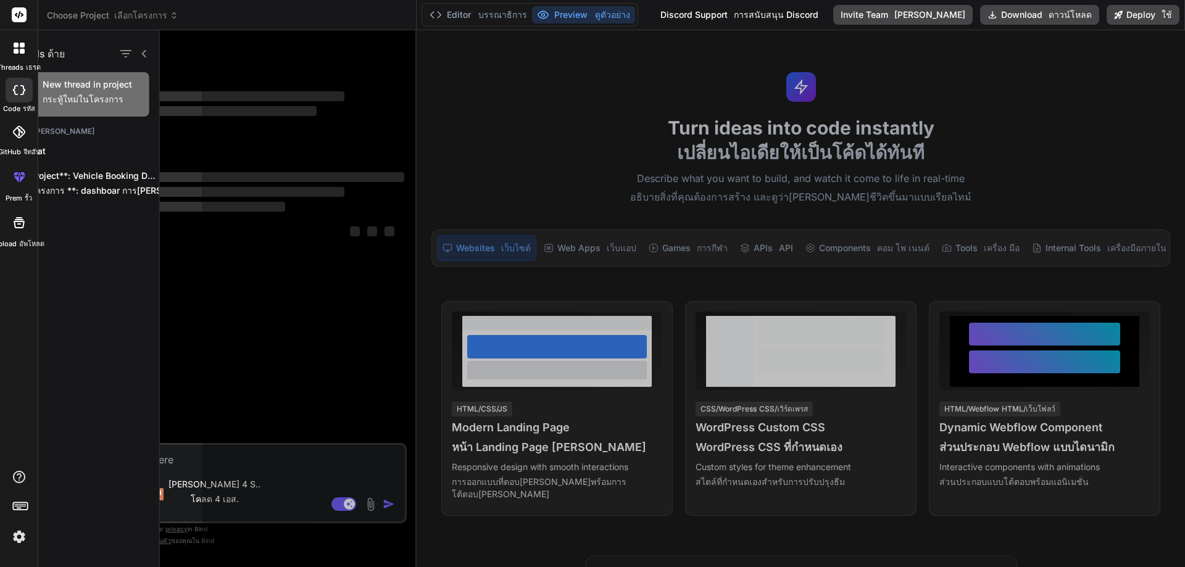
scroll to position [0, 0]
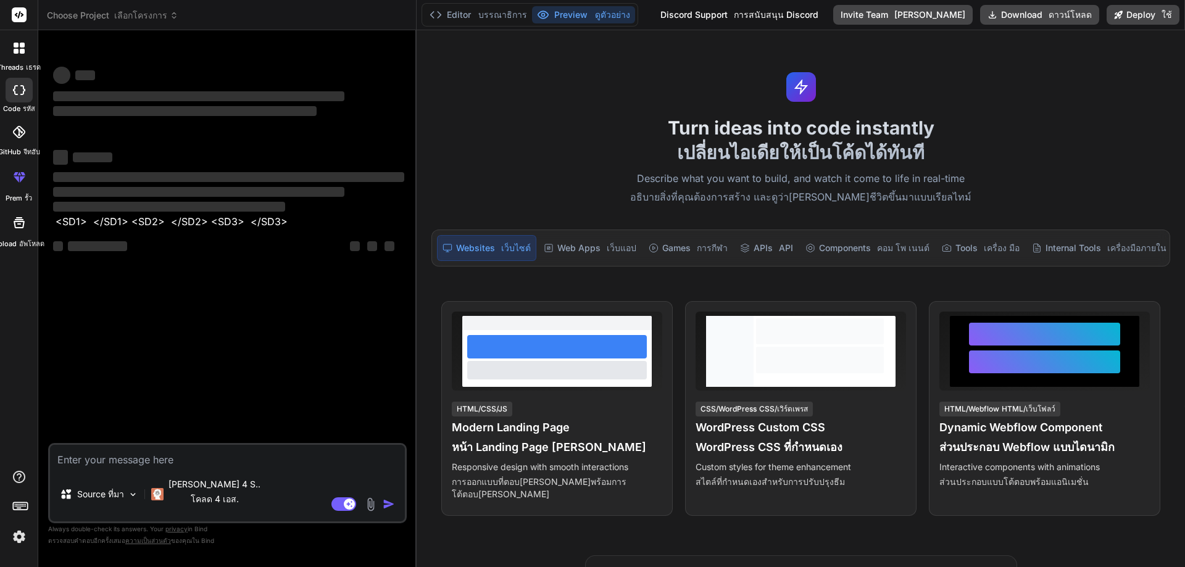
type textarea "x"
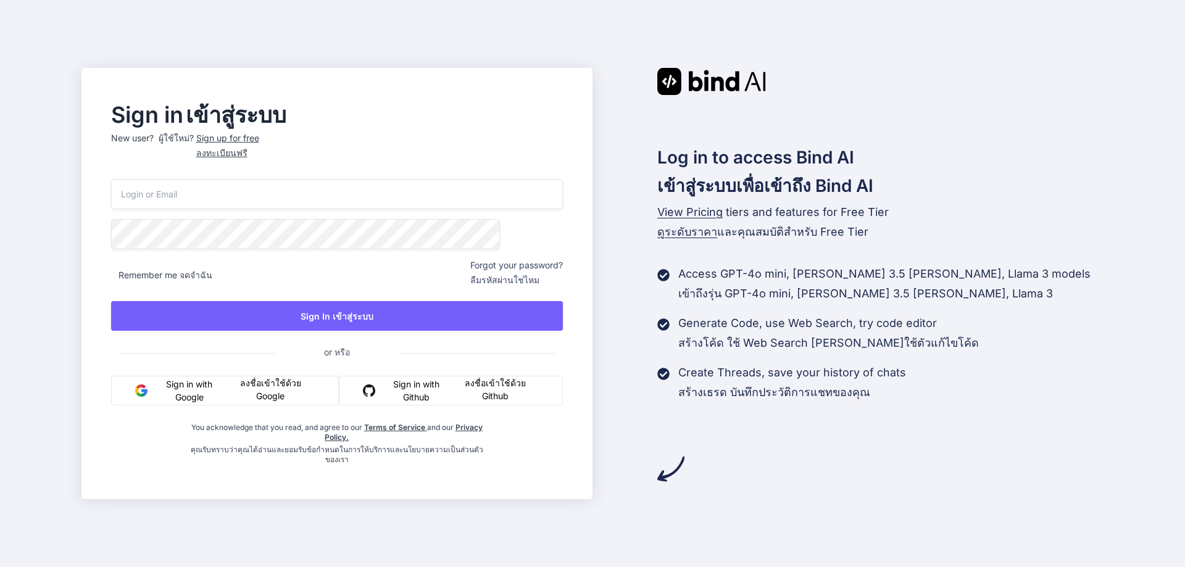
click at [249, 391] on button "Sign in with Google ลงชื่อเข้าใช้ด้วย Google" at bounding box center [225, 391] width 228 height 30
